Goal: Information Seeking & Learning: Learn about a topic

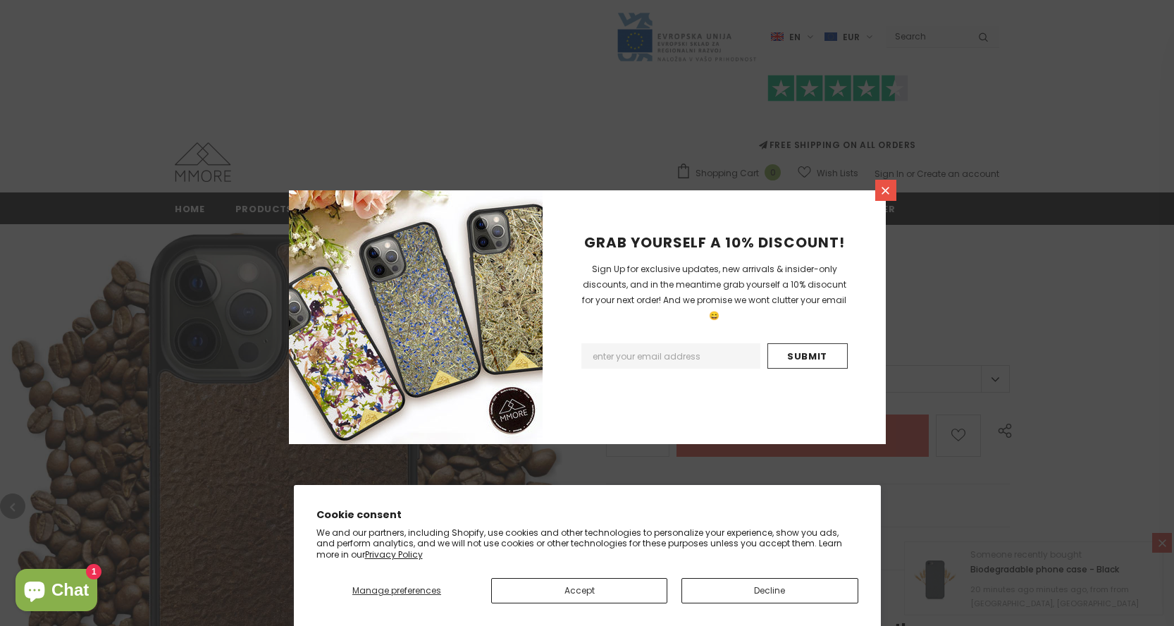
click at [887, 190] on icon at bounding box center [885, 191] width 8 height 8
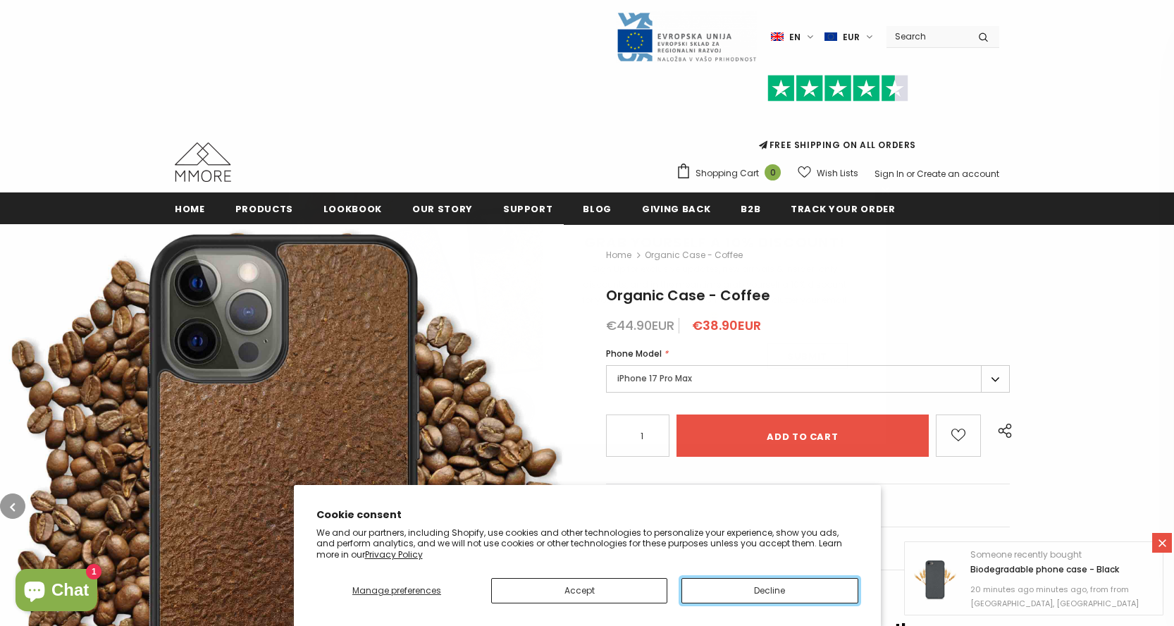
click at [732, 580] on button "Decline" at bounding box center [769, 590] width 176 height 25
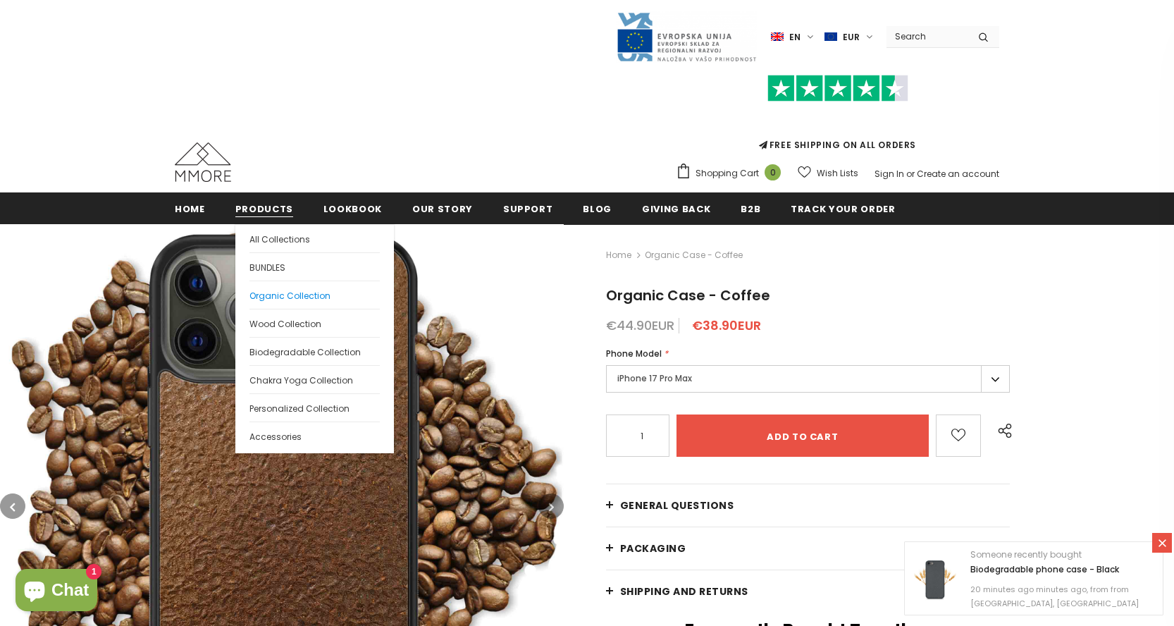
click at [292, 306] on link "Organic Collection" at bounding box center [314, 294] width 130 height 28
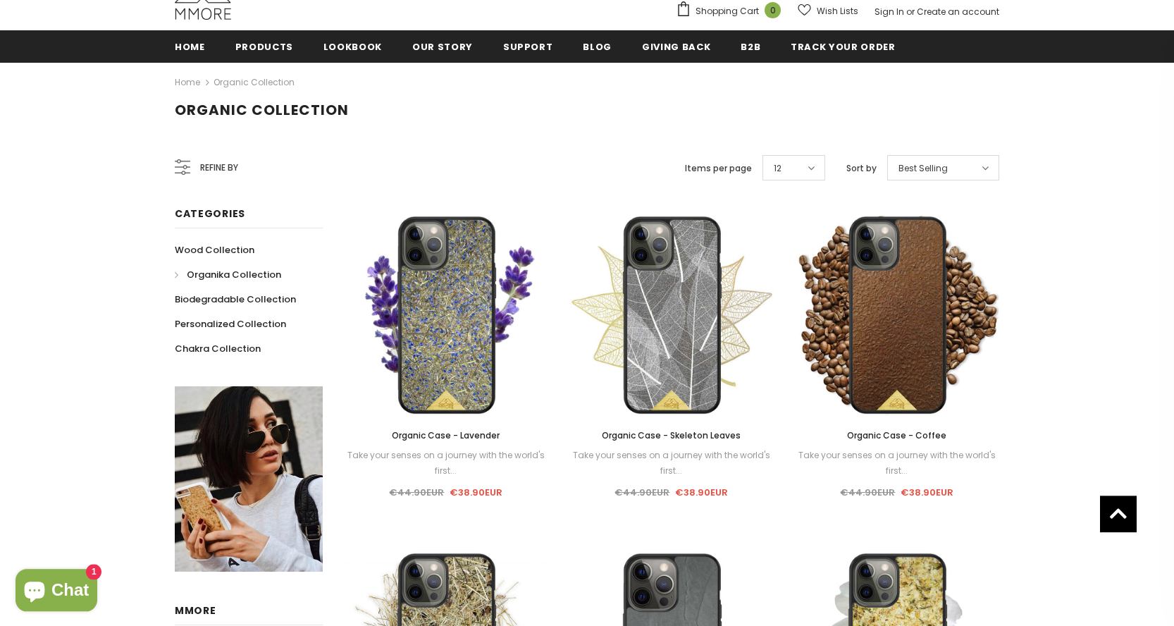
scroll to position [161, 0]
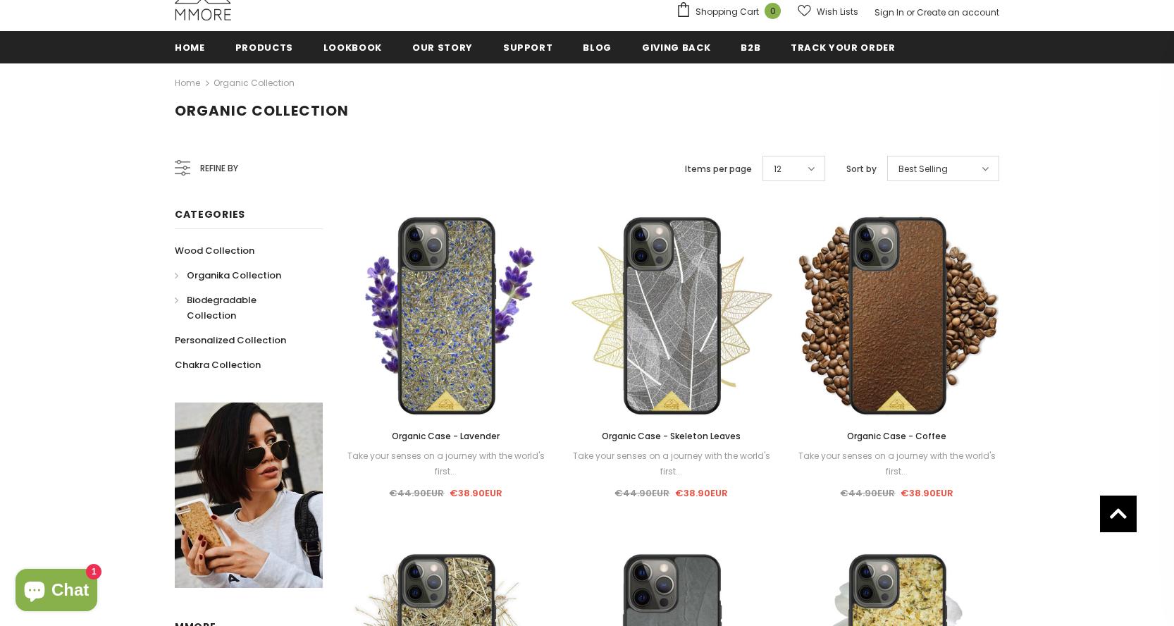
click at [237, 306] on span "Biodegradable Collection" at bounding box center [222, 307] width 70 height 29
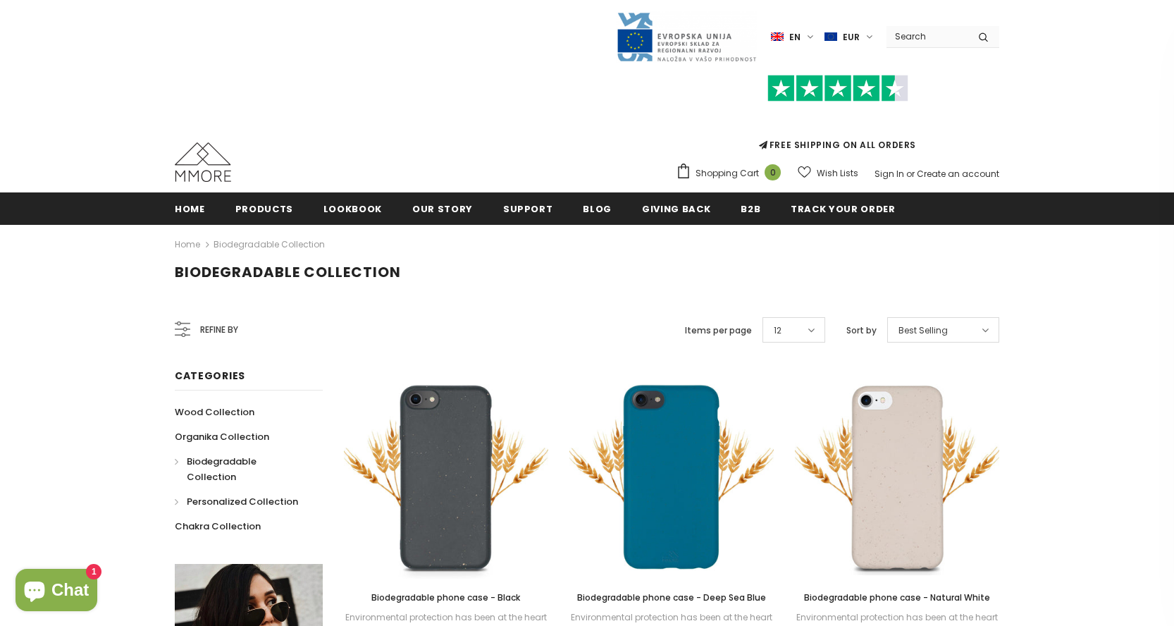
click at [230, 495] on span "Personalized Collection" at bounding box center [242, 501] width 111 height 13
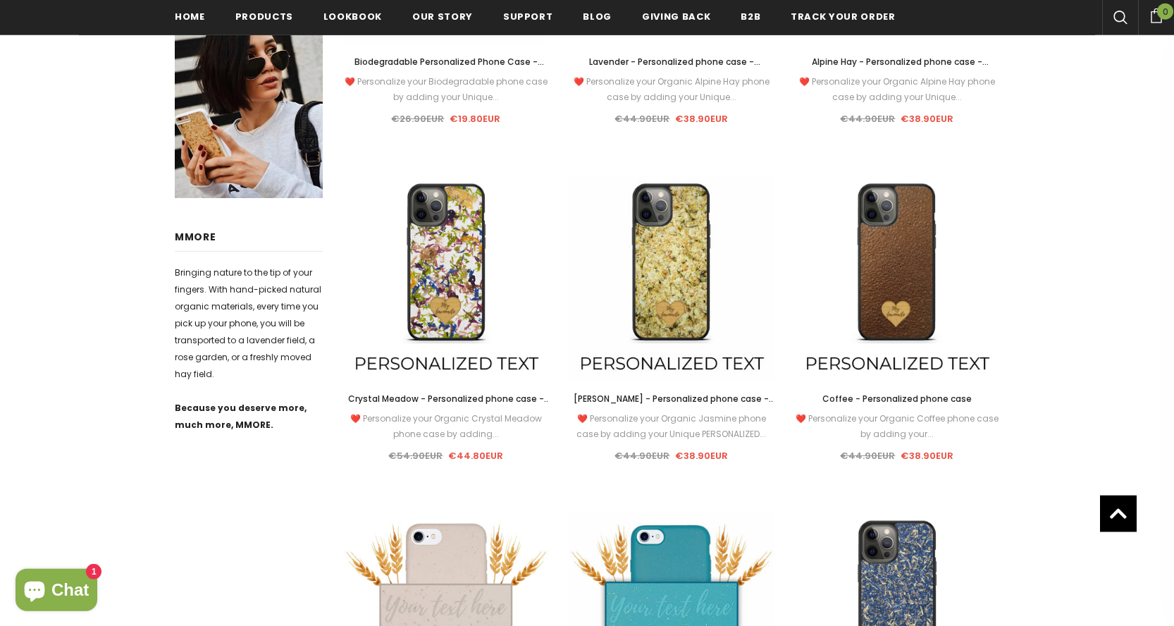
scroll to position [116, 0]
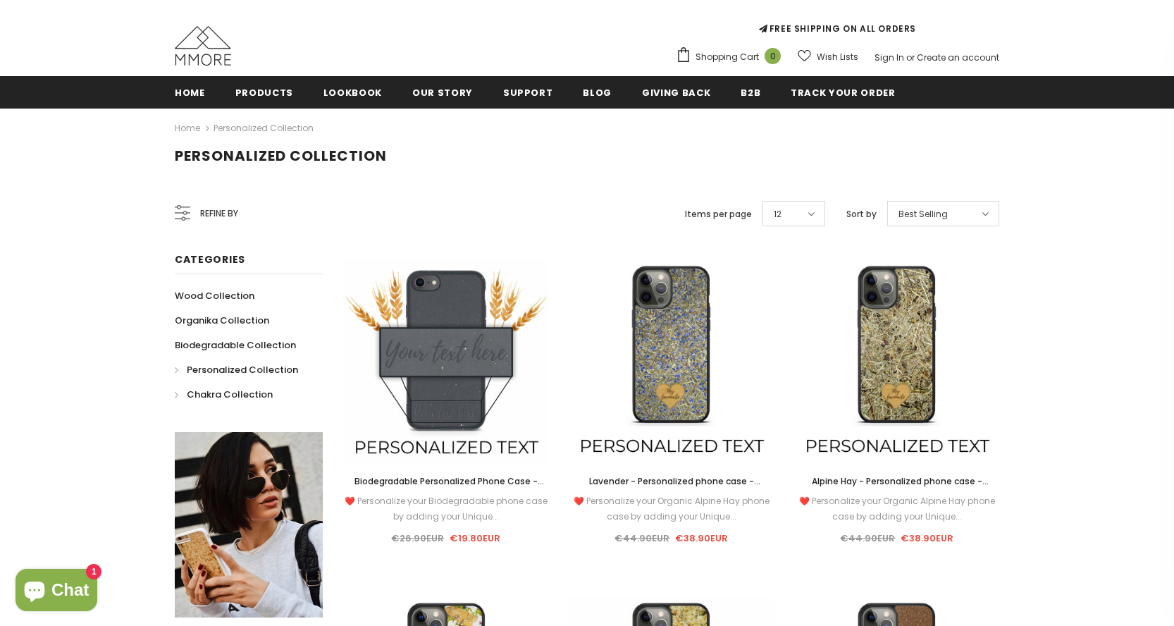
click at [182, 397] on link "Chakra Collection" at bounding box center [224, 394] width 98 height 25
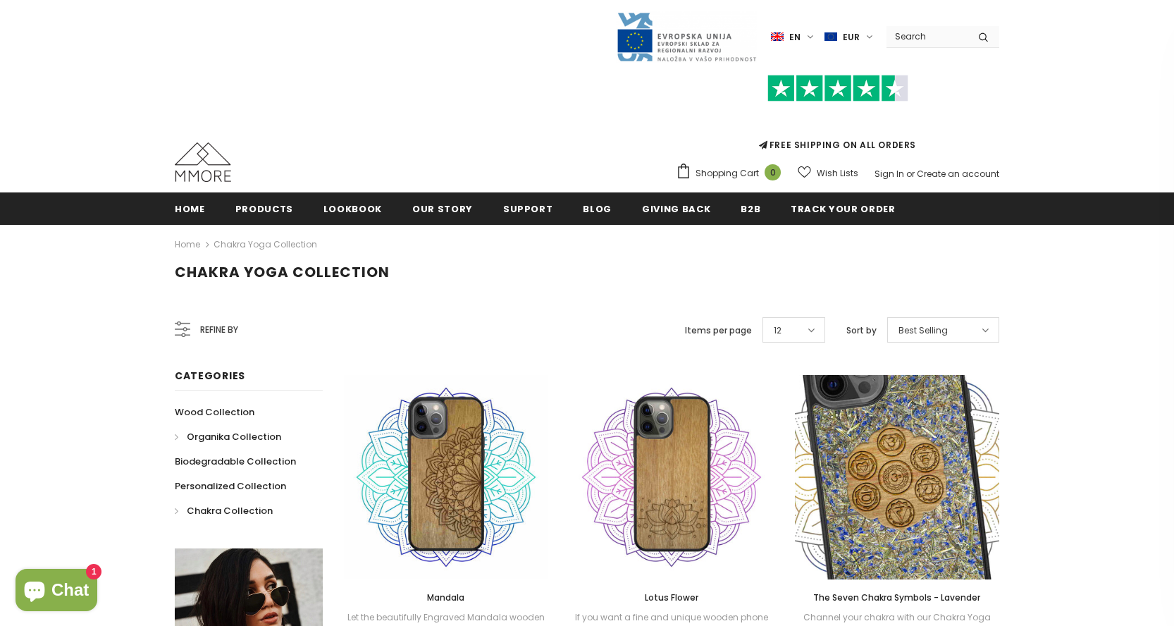
click at [218, 433] on span "Organika Collection" at bounding box center [234, 436] width 94 height 13
